Goal: Transaction & Acquisition: Book appointment/travel/reservation

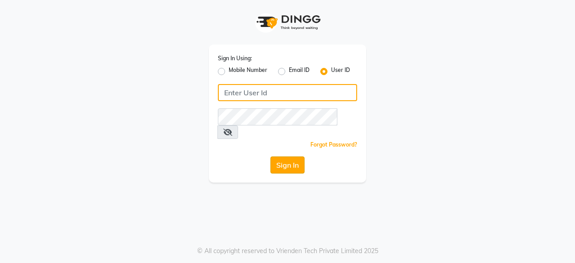
type input "[PERSON_NAME] [PERSON_NAME]"
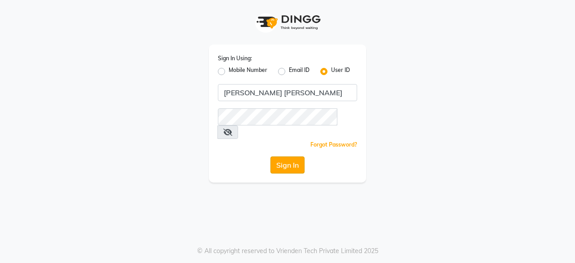
click at [293, 156] on button "Sign In" at bounding box center [287, 164] width 34 height 17
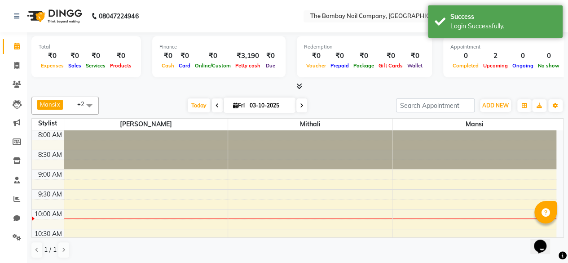
click at [346, 86] on div at bounding box center [297, 86] width 532 height 9
click at [303, 105] on span at bounding box center [301, 105] width 11 height 14
type input "04-10-2025"
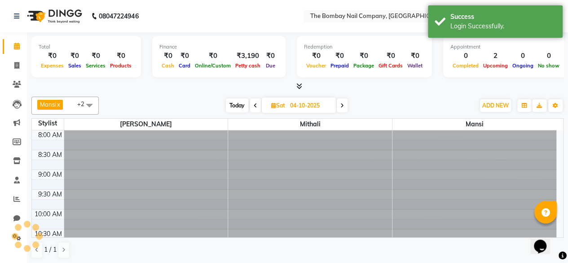
click at [303, 105] on input "04-10-2025" at bounding box center [309, 105] width 45 height 13
select select "10"
select select "2025"
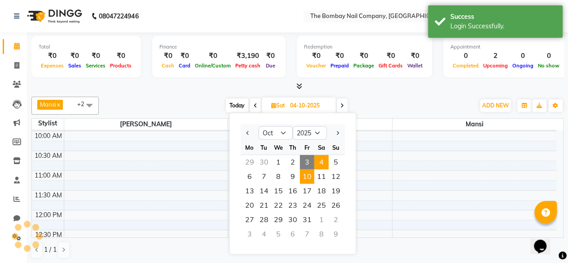
click at [309, 171] on span "10" at bounding box center [307, 176] width 14 height 14
type input "[DATE]"
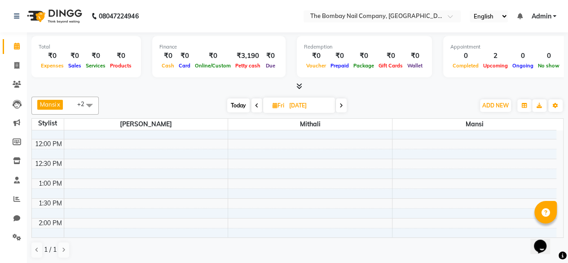
scroll to position [149, 0]
click at [112, 215] on div "8:00 AM 8:30 AM 9:00 AM 9:30 AM 10:00 AM 10:30 AM 11:00 AM 11:30 AM 12:00 PM 12…" at bounding box center [294, 237] width 524 height 513
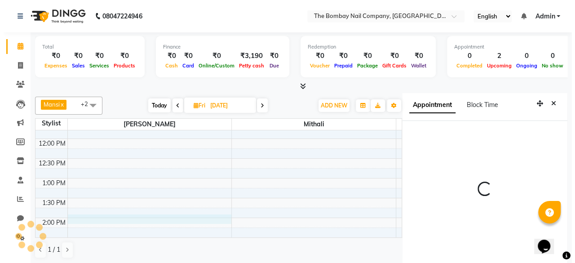
scroll to position [4, 0]
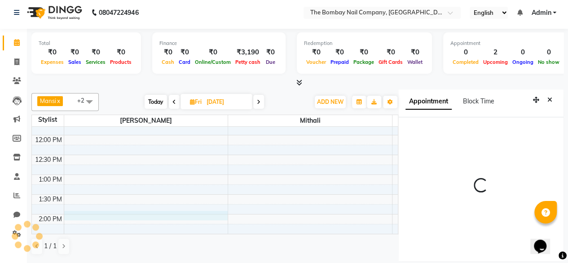
select select "840"
select select "91979"
select select "tentative"
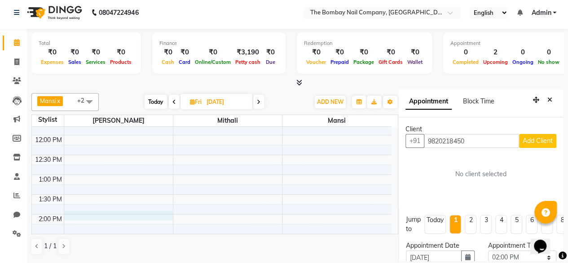
type input "9820218450"
click at [527, 141] on span "Add Client" at bounding box center [538, 140] width 30 height 8
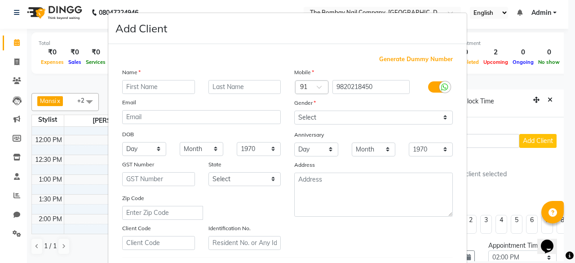
click at [186, 87] on input "text" at bounding box center [158, 87] width 73 height 14
type input "[PERSON_NAME]"
type input "Sawant"
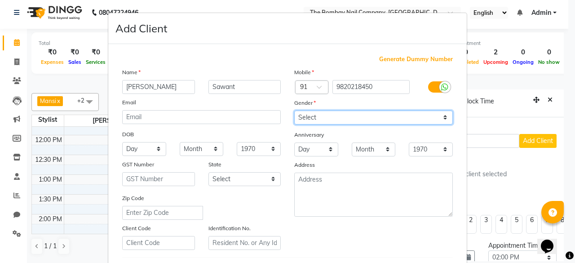
click at [305, 114] on select "Select [DEMOGRAPHIC_DATA] [DEMOGRAPHIC_DATA] Other Prefer Not To Say" at bounding box center [373, 117] width 158 height 14
select select "[DEMOGRAPHIC_DATA]"
click at [294, 110] on select "Select [DEMOGRAPHIC_DATA] [DEMOGRAPHIC_DATA] Other Prefer Not To Say" at bounding box center [373, 117] width 158 height 14
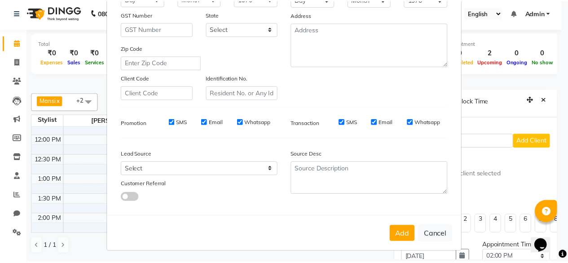
scroll to position [150, 0]
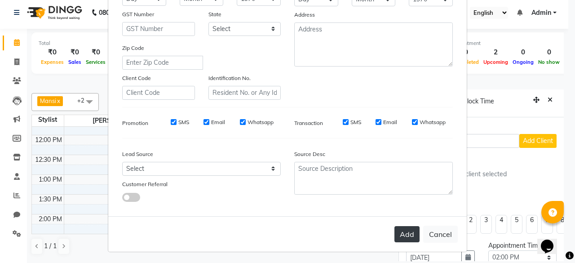
click at [408, 229] on button "Add" at bounding box center [406, 234] width 25 height 16
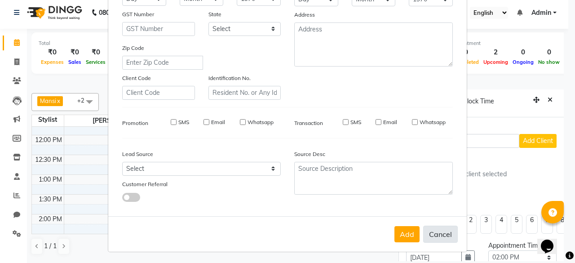
select select
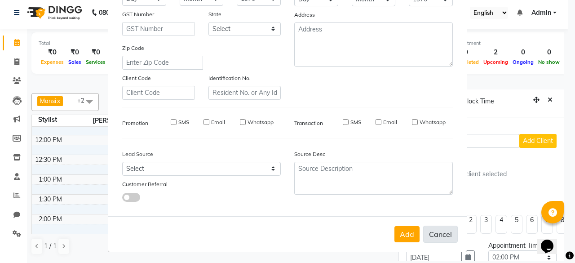
select select
checkbox input "false"
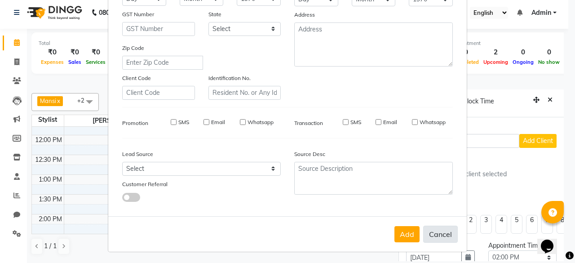
checkbox input "false"
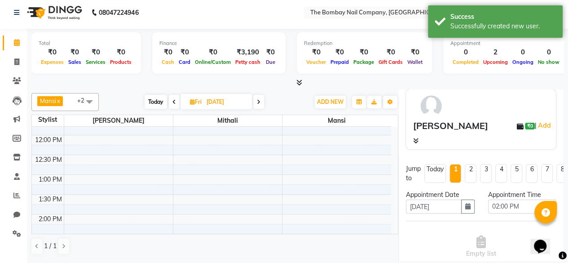
scroll to position [66, 0]
click at [521, 202] on select "Select 09:00 AM 09:15 AM 09:30 AM 09:45 AM 10:00 AM 10:15 AM 10:30 AM 10:45 AM …" at bounding box center [522, 206] width 68 height 14
select select "900"
click at [488, 199] on select "Select 09:00 AM 09:15 AM 09:30 AM 09:45 AM 10:00 AM 10:15 AM 10:30 AM 10:45 AM …" at bounding box center [522, 206] width 68 height 14
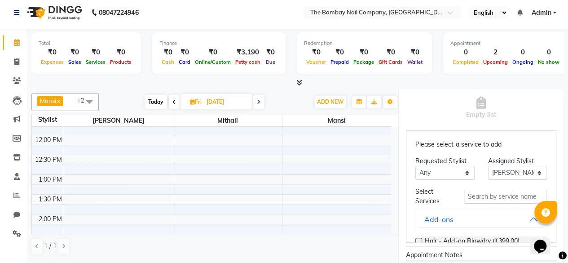
scroll to position [206, 0]
click at [451, 173] on select "Any [PERSON_NAME] Mithali [PERSON_NAME]" at bounding box center [444, 172] width 59 height 14
select select "91979"
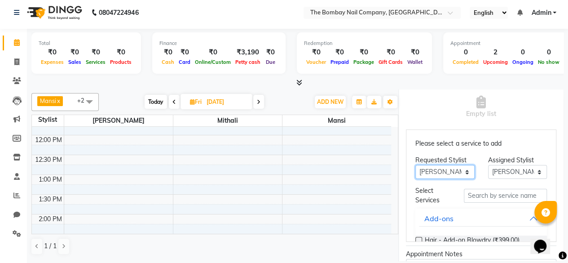
click at [415, 165] on select "Any [PERSON_NAME] Mithali [PERSON_NAME]" at bounding box center [444, 172] width 59 height 14
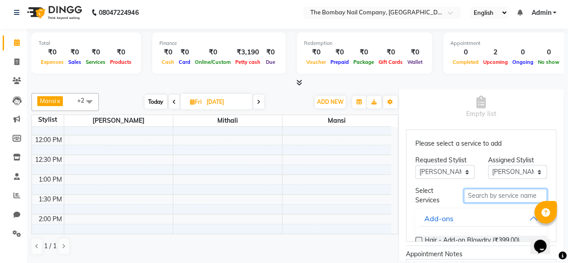
click at [480, 198] on input "text" at bounding box center [505, 196] width 83 height 14
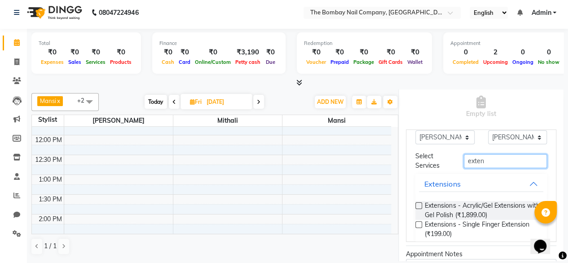
type input "exten"
click at [422, 203] on div "Extensions - Acrylic/Gel Extensions with Gel Polish (₹1,899.00)" at bounding box center [481, 210] width 132 height 19
click at [419, 204] on label at bounding box center [418, 205] width 7 height 7
click at [419, 204] on input "checkbox" at bounding box center [418, 206] width 6 height 6
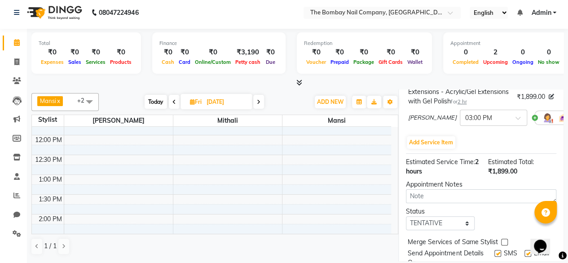
scroll to position [245, 0]
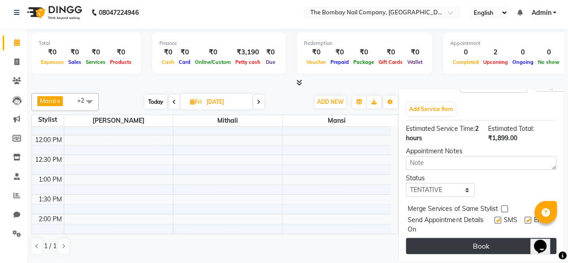
click at [471, 237] on button "Book" at bounding box center [481, 245] width 150 height 16
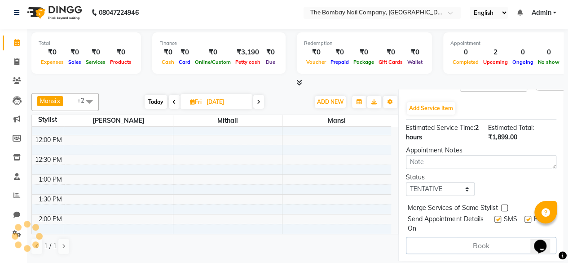
select select "91979"
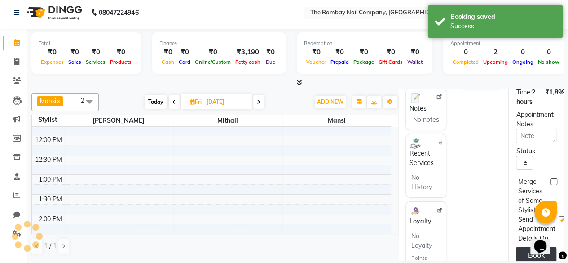
scroll to position [0, 0]
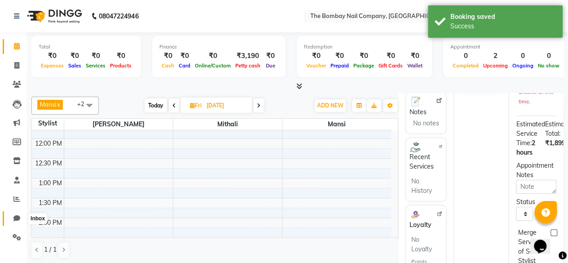
click at [17, 219] on icon at bounding box center [16, 218] width 7 height 7
select select "100"
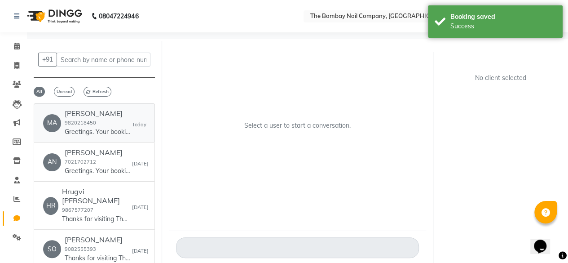
click at [86, 115] on h6 "[PERSON_NAME]" at bounding box center [98, 113] width 67 height 9
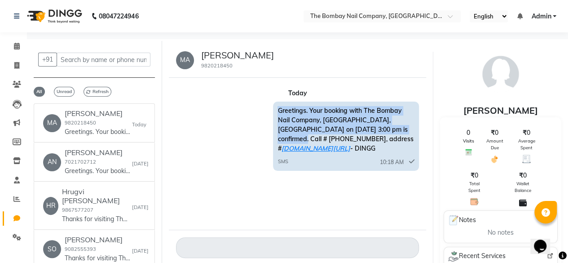
drag, startPoint x: 276, startPoint y: 111, endPoint x: 403, endPoint y: 132, distance: 129.3
click at [403, 132] on div "Greetings. Your booking with The Bombay Nail Company, [GEOGRAPHIC_DATA], [GEOGR…" at bounding box center [345, 135] width 145 height 69
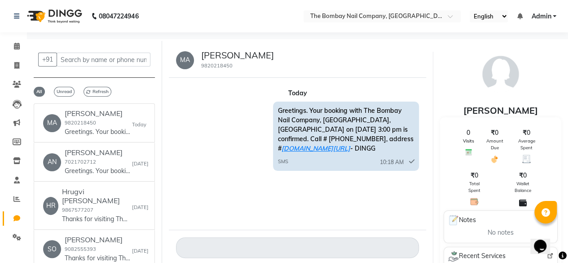
click at [45, 13] on img at bounding box center [53, 16] width 61 height 25
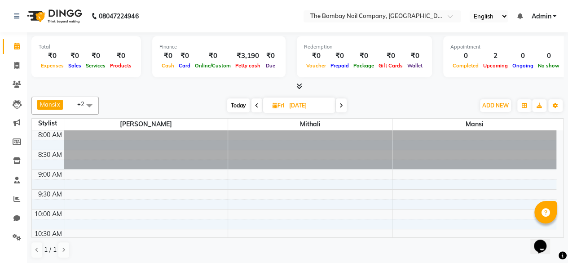
click at [255, 104] on icon at bounding box center [257, 105] width 4 height 5
click at [255, 104] on icon at bounding box center [256, 105] width 4 height 5
click at [255, 104] on icon at bounding box center [254, 105] width 4 height 5
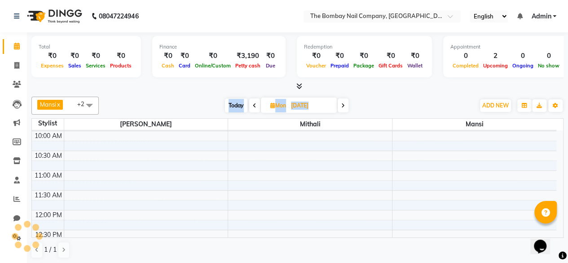
click at [255, 104] on icon at bounding box center [255, 105] width 4 height 5
click at [255, 104] on icon at bounding box center [256, 105] width 4 height 5
type input "03-10-2025"
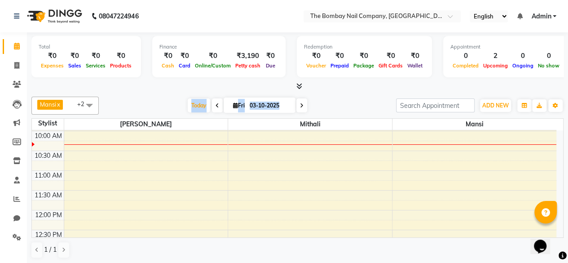
click at [334, 110] on div "[DATE] [DATE]" at bounding box center [247, 105] width 288 height 13
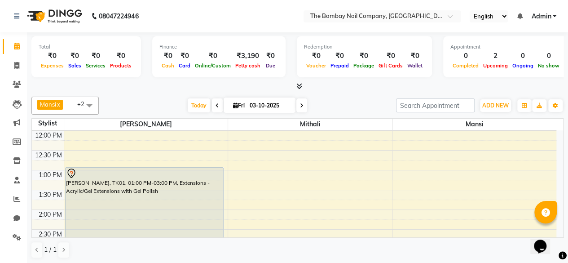
scroll to position [158, 0]
